Goal: Check status: Check status

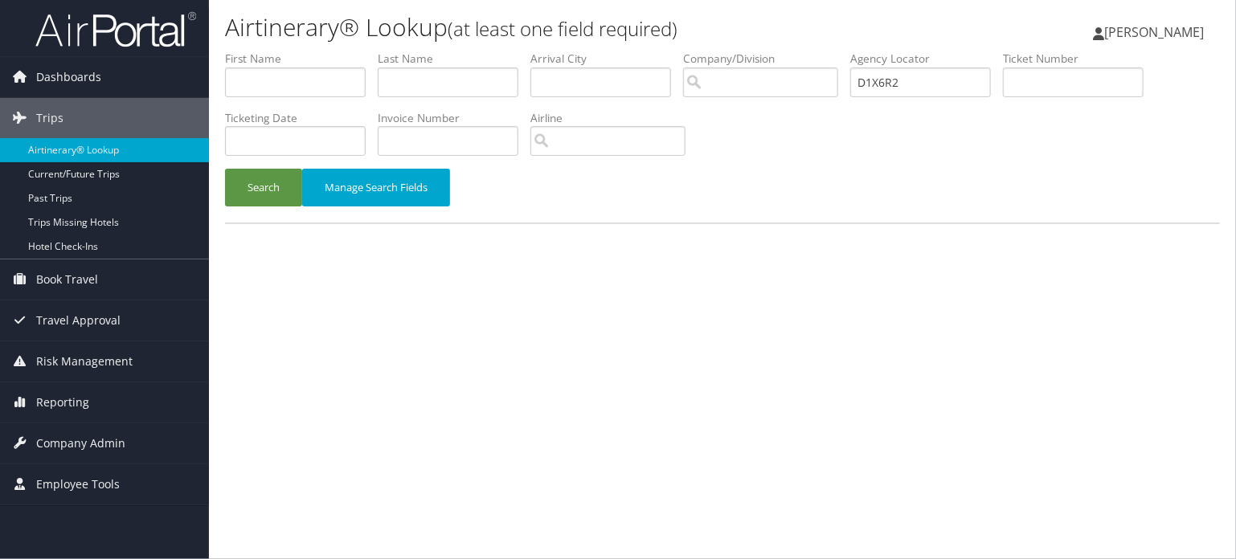
type input "D1X6R2"
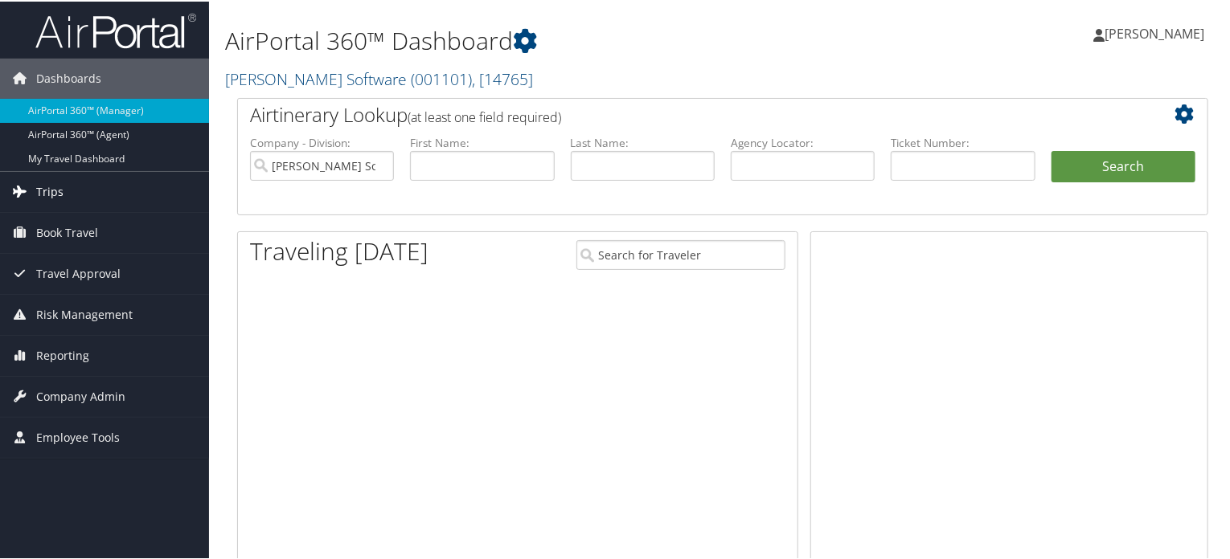
click at [36, 191] on span "Trips" at bounding box center [49, 190] width 27 height 40
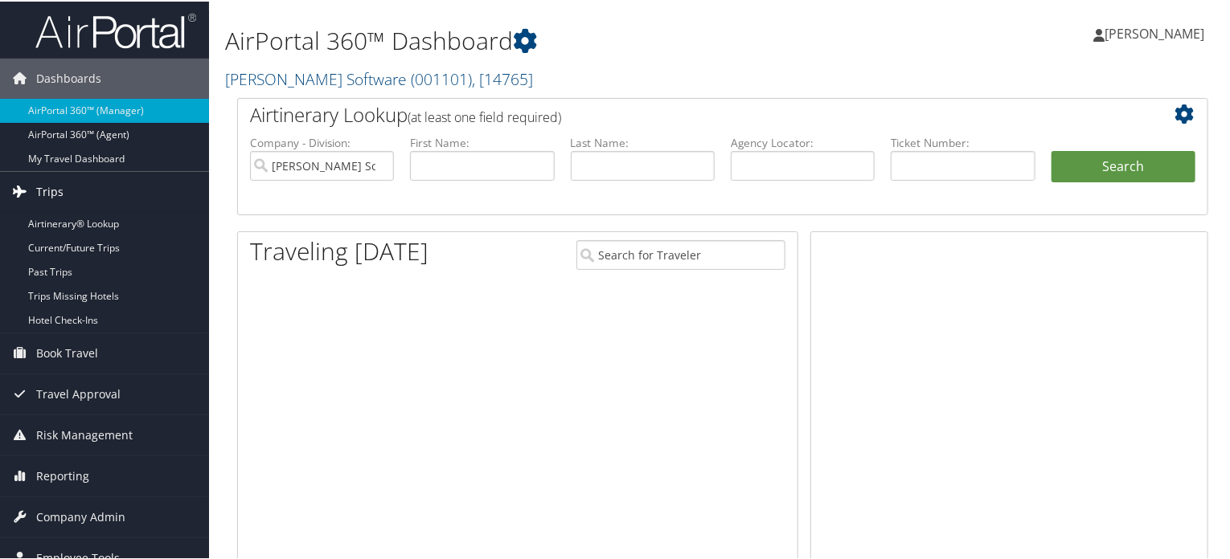
click at [64, 205] on link "Trips" at bounding box center [104, 190] width 209 height 40
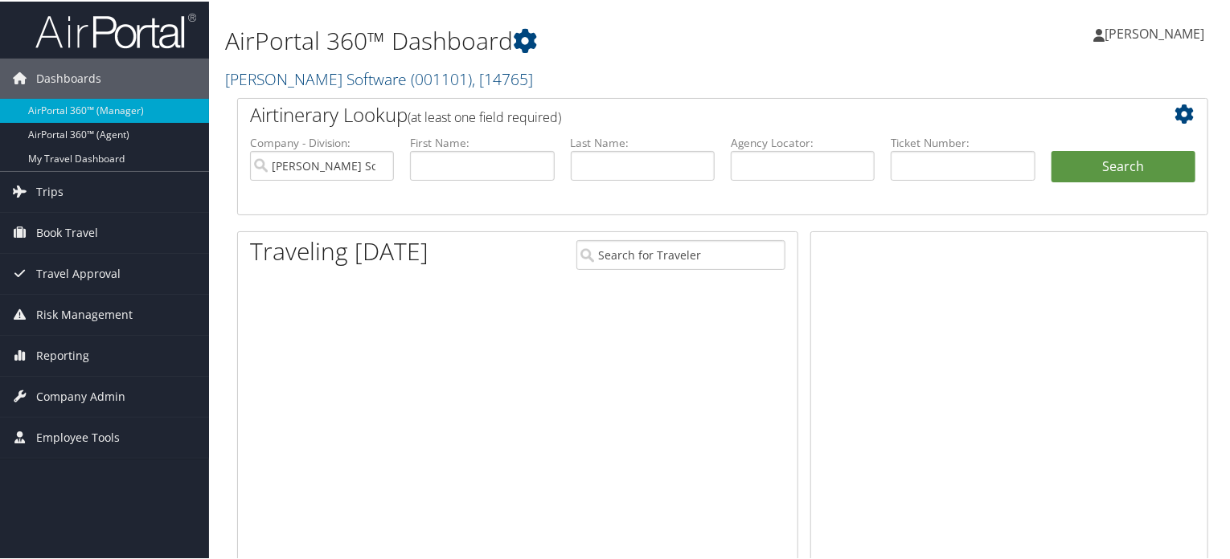
click at [68, 222] on span "Book Travel" at bounding box center [67, 231] width 62 height 40
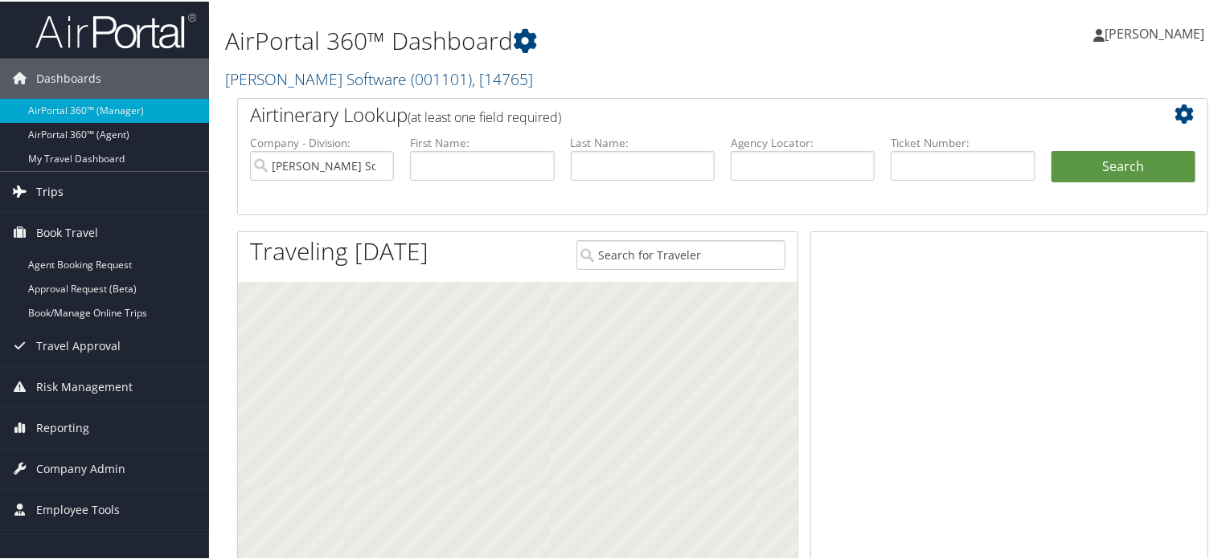
click at [57, 195] on span "Trips" at bounding box center [49, 190] width 27 height 40
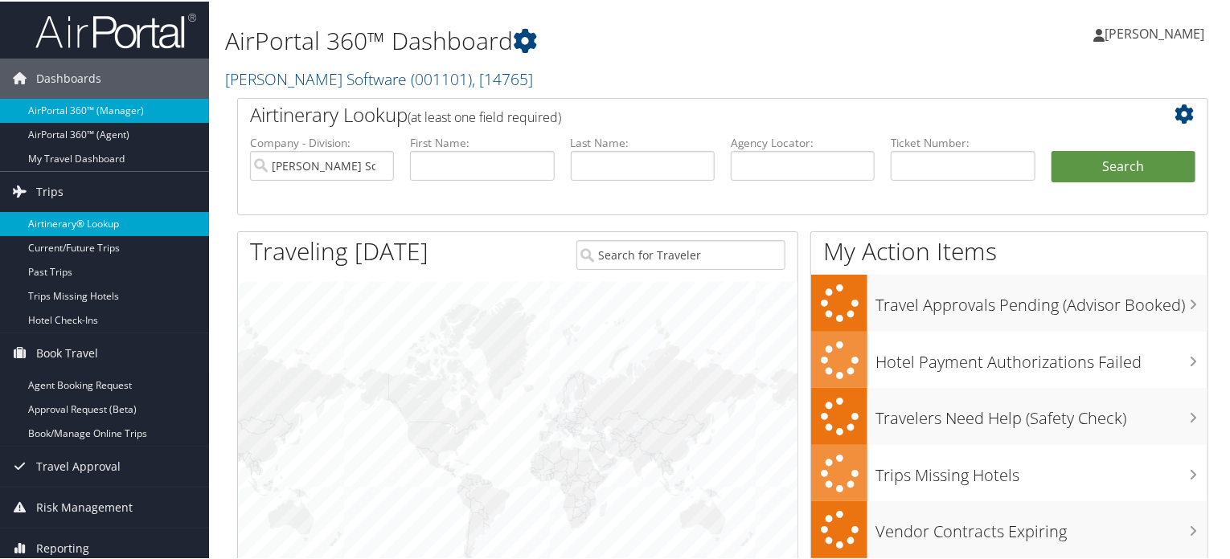
click at [69, 211] on link "Airtinerary® Lookup" at bounding box center [104, 223] width 209 height 24
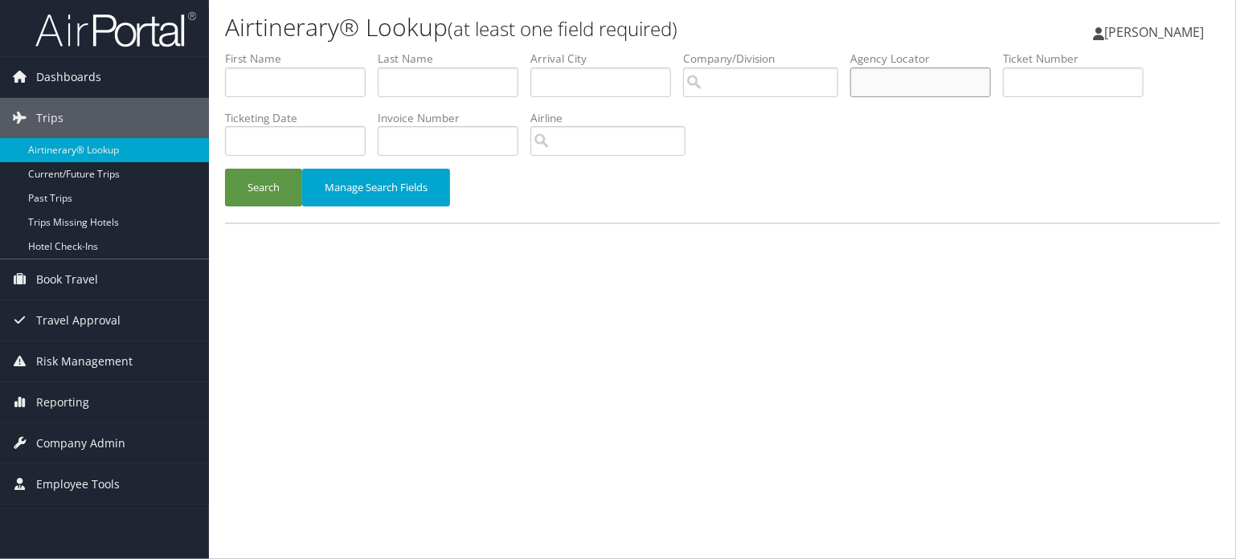
click at [918, 83] on input "text" at bounding box center [920, 83] width 141 height 30
paste input "D1X6R2"
type input "D1X6R2"
click at [249, 179] on button "Search" at bounding box center [263, 188] width 77 height 38
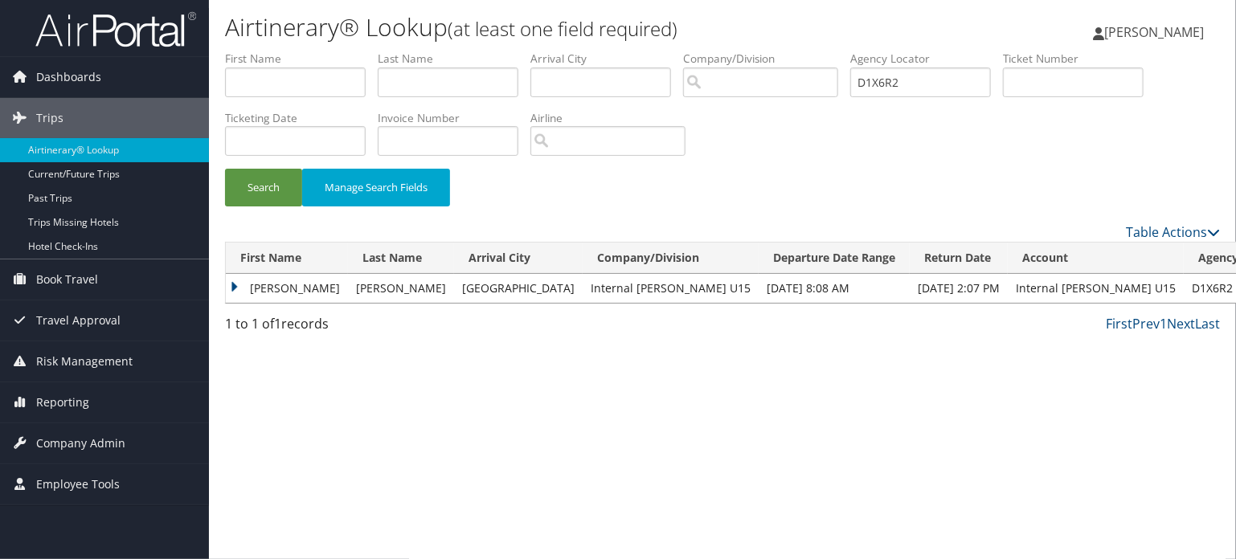
click at [270, 289] on td "DANIEL HARDEN" at bounding box center [287, 288] width 122 height 29
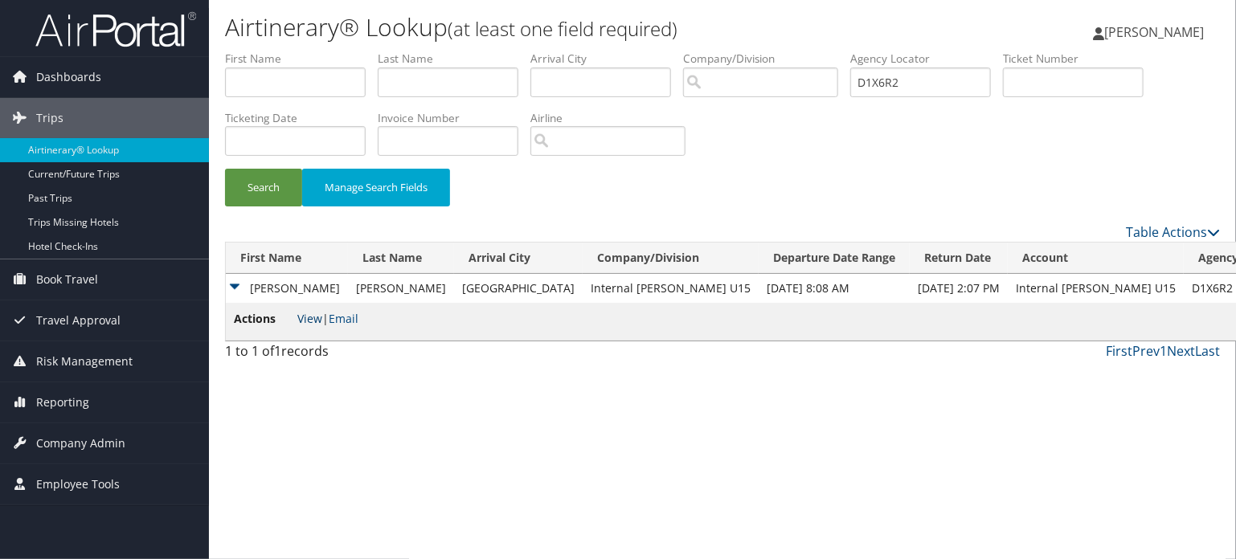
click at [305, 320] on link "View" at bounding box center [309, 318] width 25 height 15
click at [891, 76] on input "D1X6R2" at bounding box center [920, 83] width 141 height 30
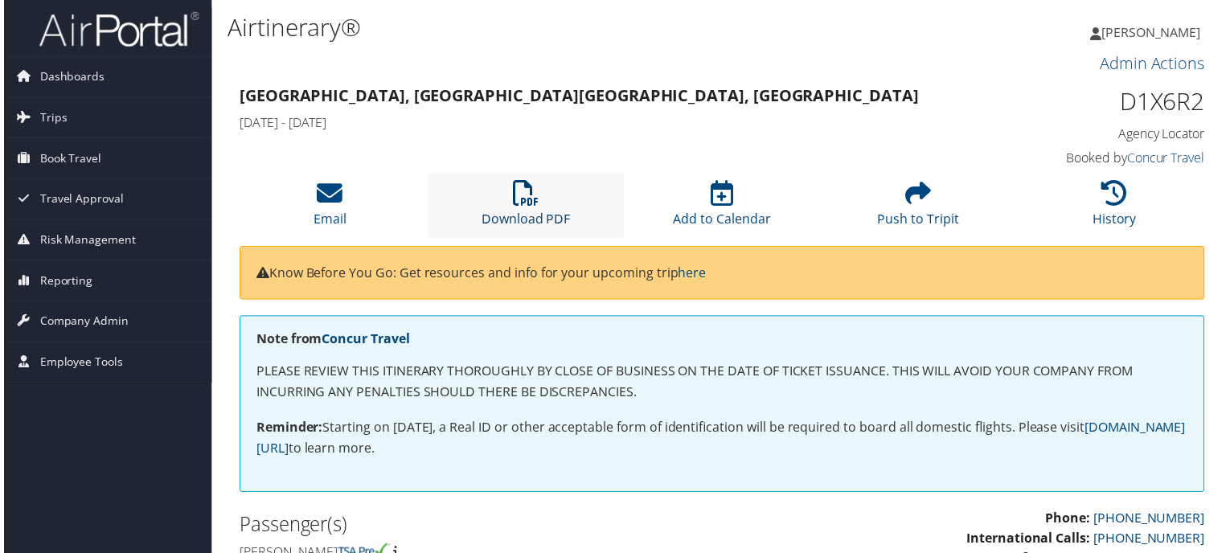
click at [524, 202] on icon at bounding box center [525, 195] width 26 height 26
